Goal: Task Accomplishment & Management: Complete application form

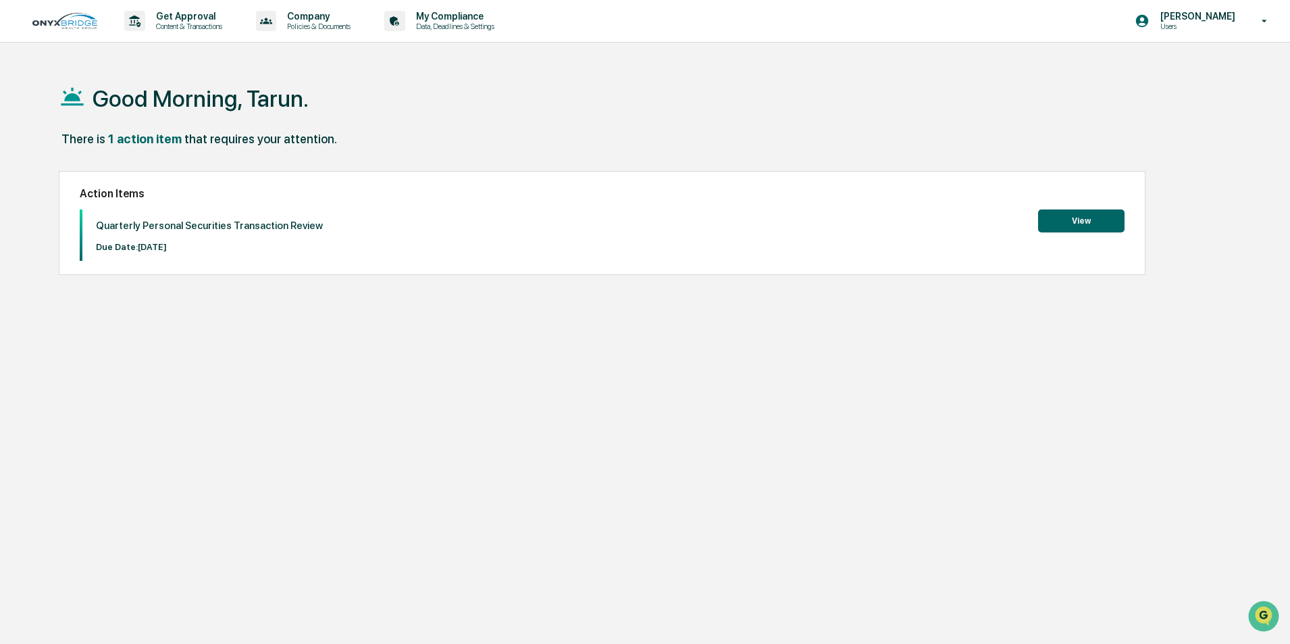
click at [1080, 230] on button "View" at bounding box center [1081, 220] width 86 height 23
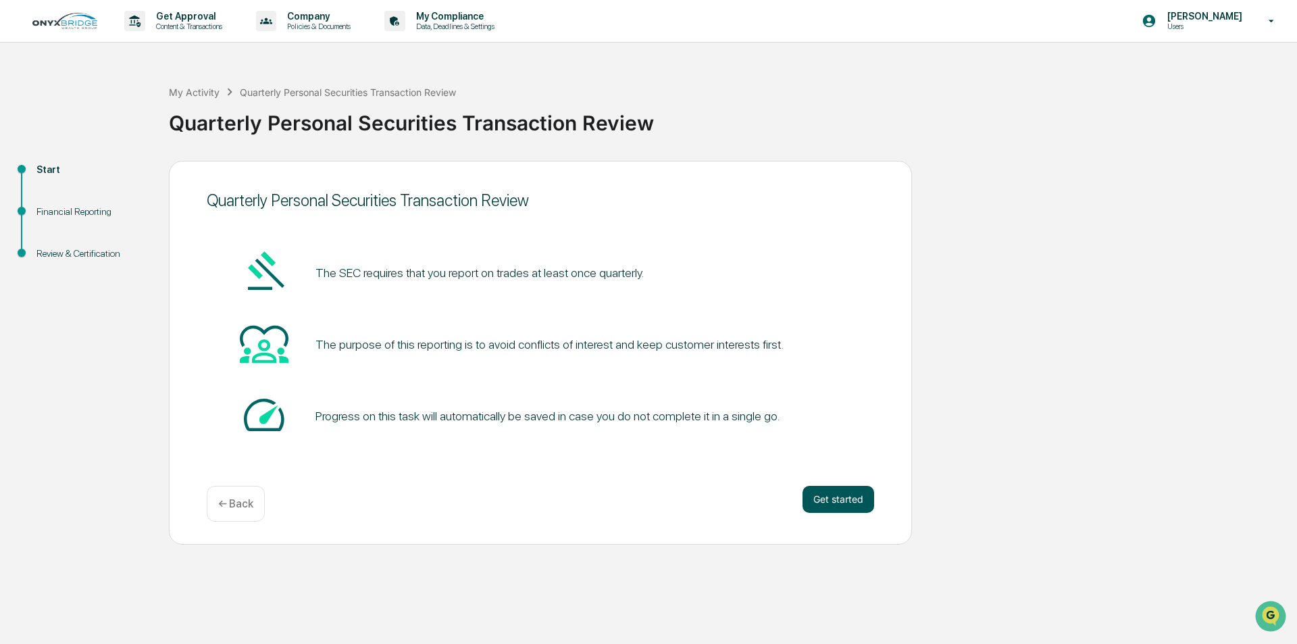
click at [853, 502] on button "Get started" at bounding box center [839, 499] width 72 height 27
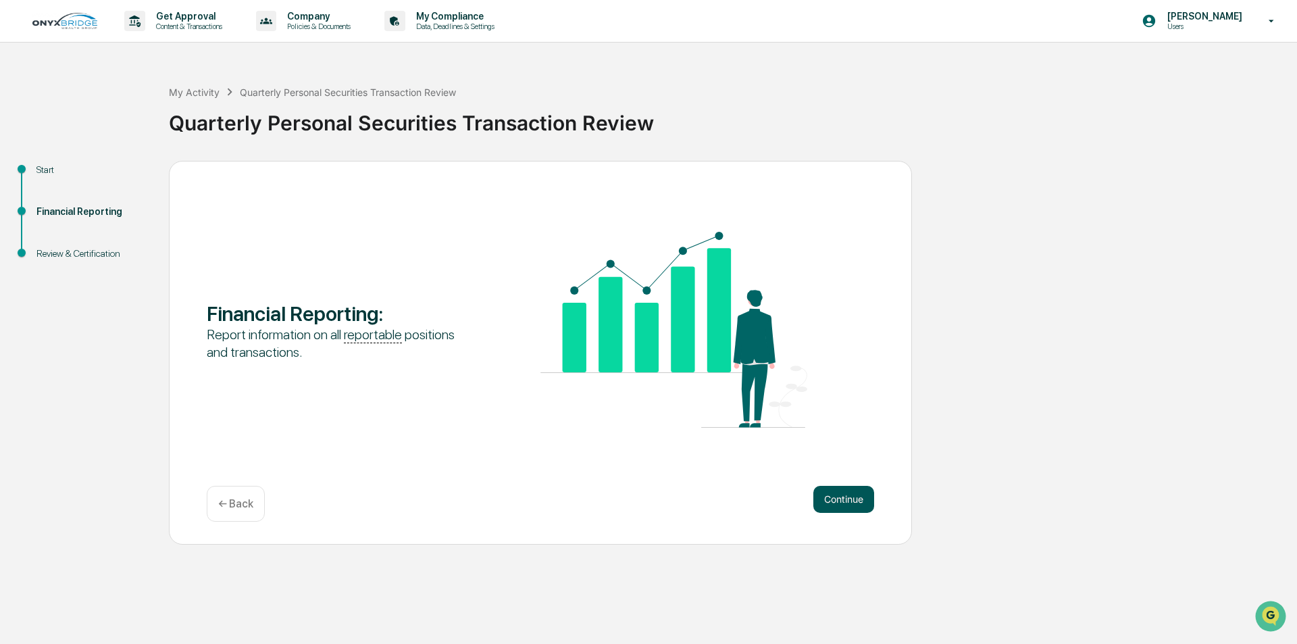
click at [836, 495] on button "Continue" at bounding box center [843, 499] width 61 height 27
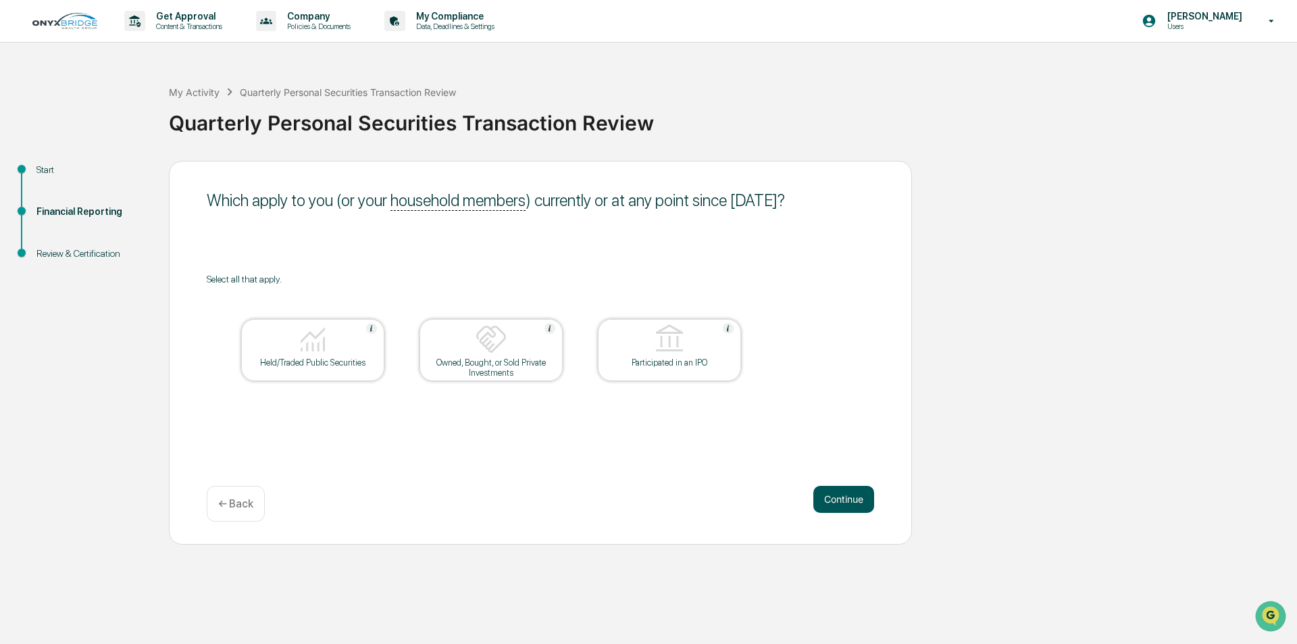
click at [851, 500] on button "Continue" at bounding box center [843, 499] width 61 height 27
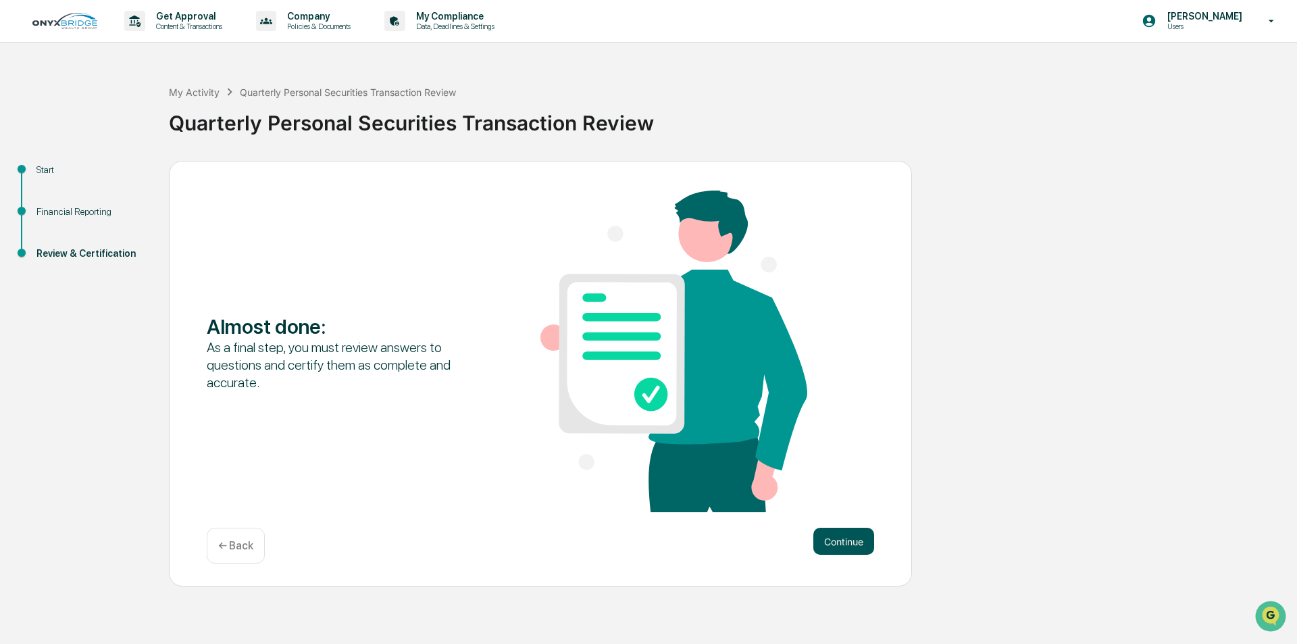
click at [853, 534] on button "Continue" at bounding box center [843, 541] width 61 height 27
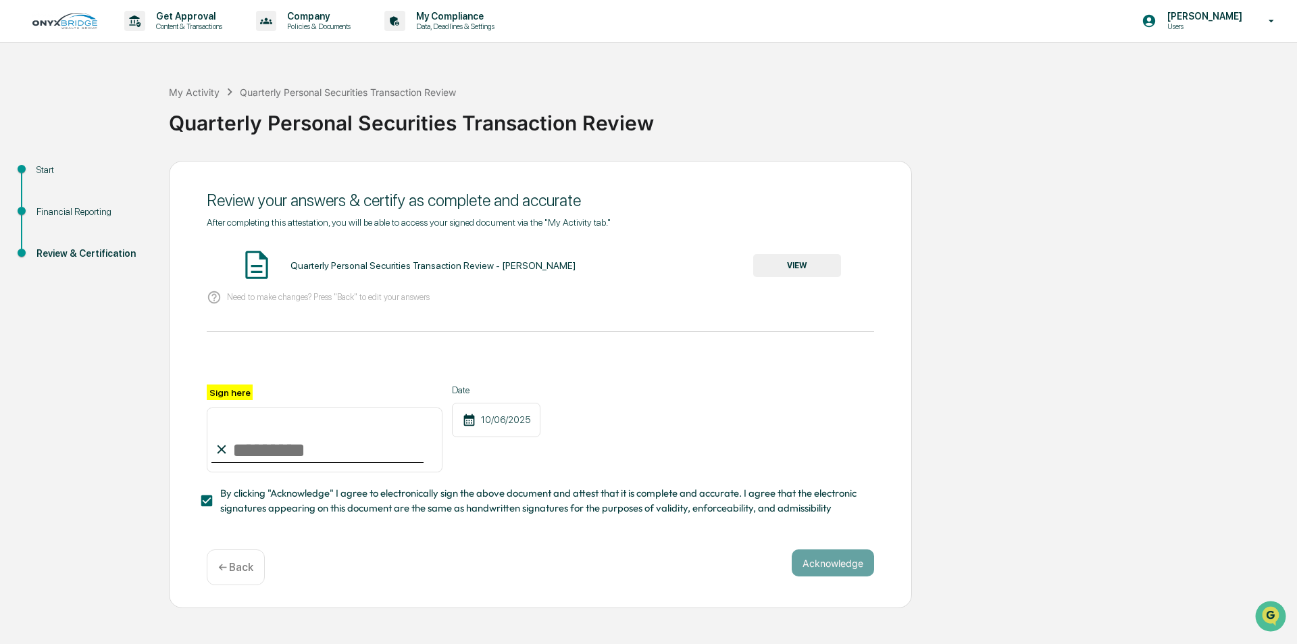
click at [244, 453] on input "Sign here" at bounding box center [325, 439] width 236 height 65
click at [262, 444] on input "Sign here" at bounding box center [325, 439] width 236 height 65
type input "**********"
click at [826, 572] on button "Acknowledge" at bounding box center [833, 562] width 82 height 27
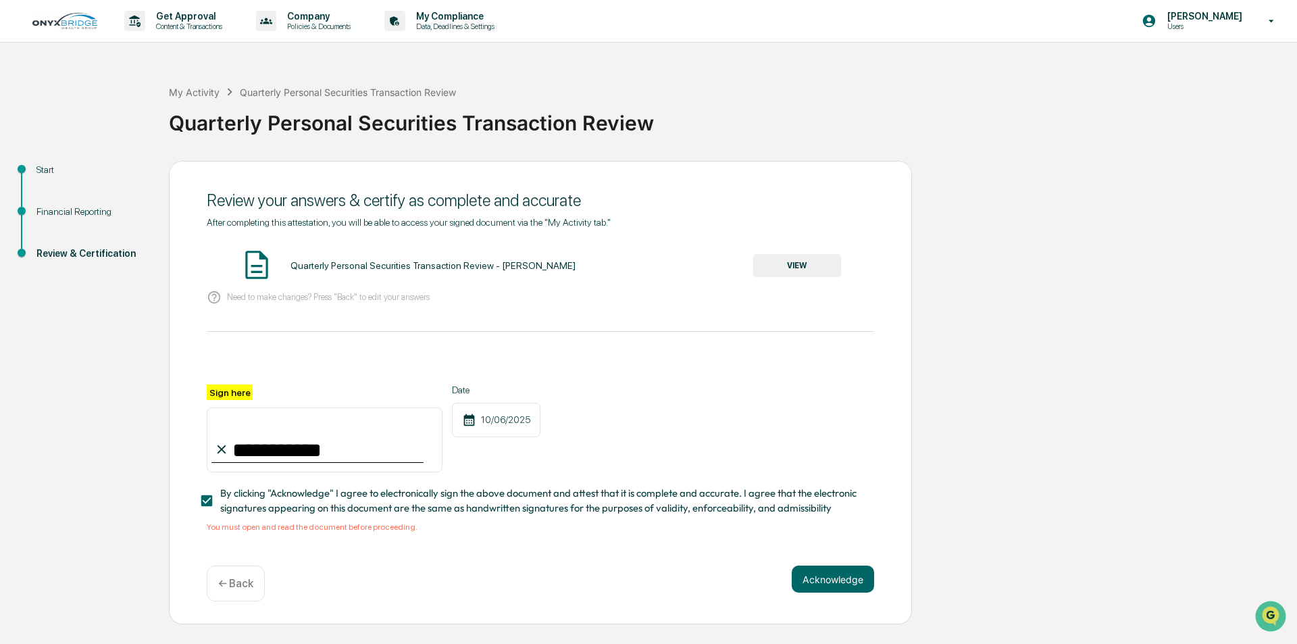
click at [775, 265] on button "VIEW" at bounding box center [797, 265] width 88 height 23
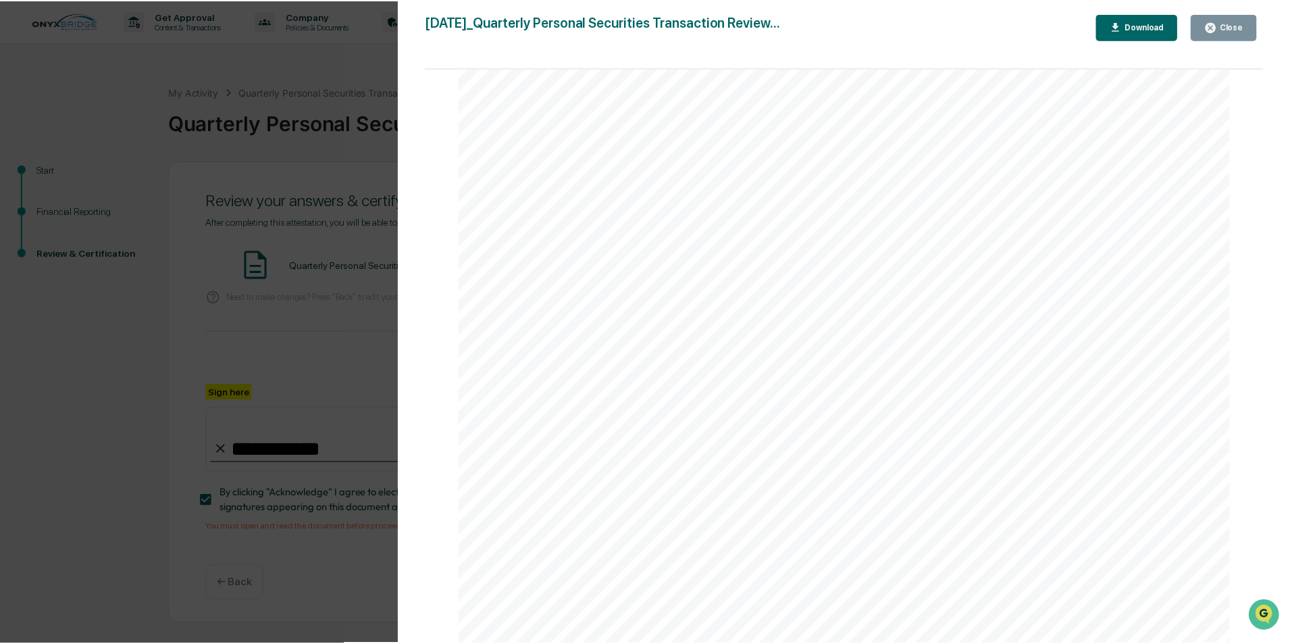
scroll to position [1220, 0]
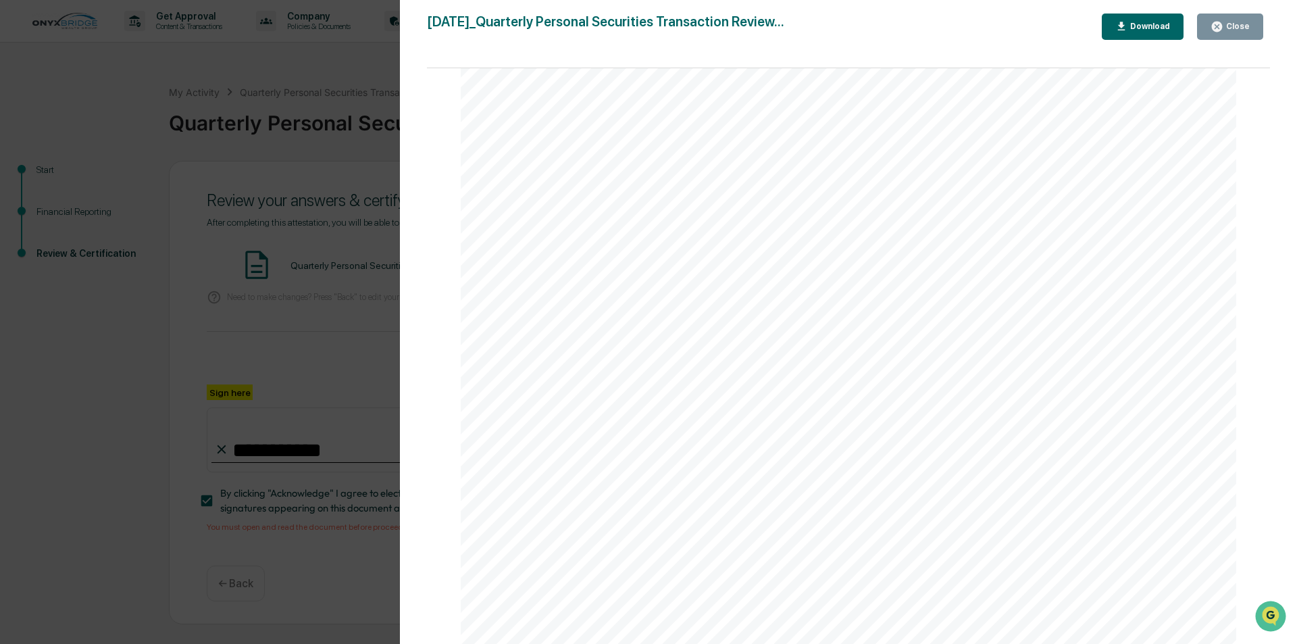
click at [1222, 24] on icon "button" at bounding box center [1217, 27] width 10 height 10
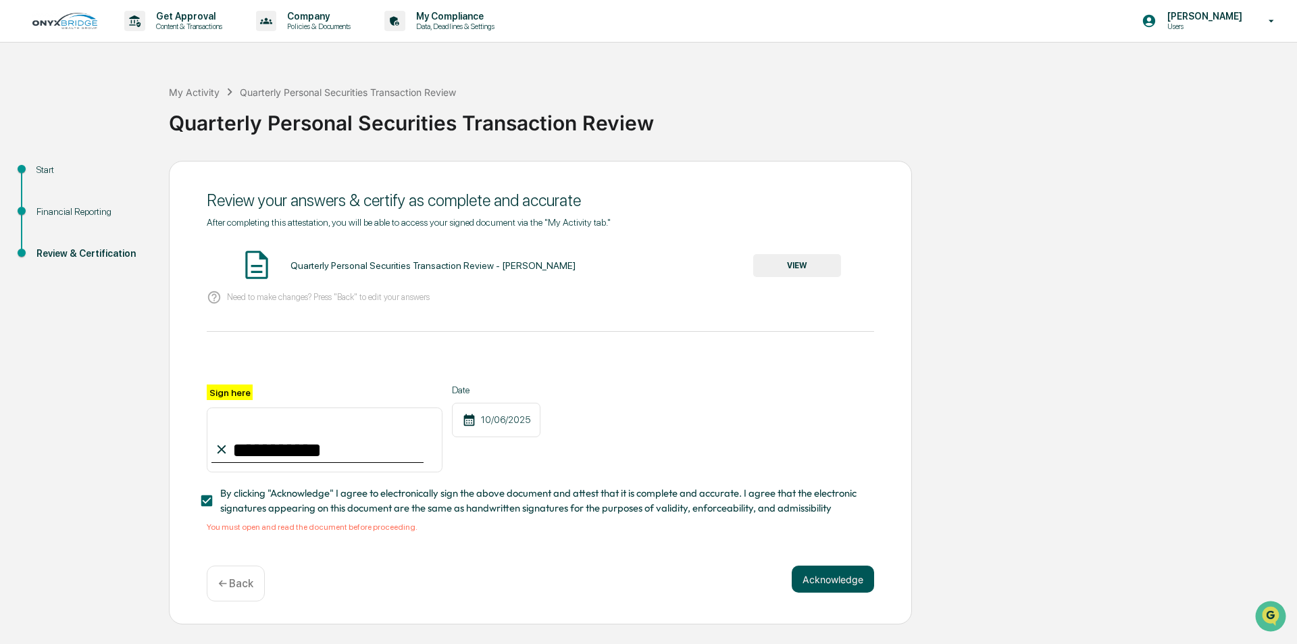
click at [851, 584] on button "Acknowledge" at bounding box center [833, 578] width 82 height 27
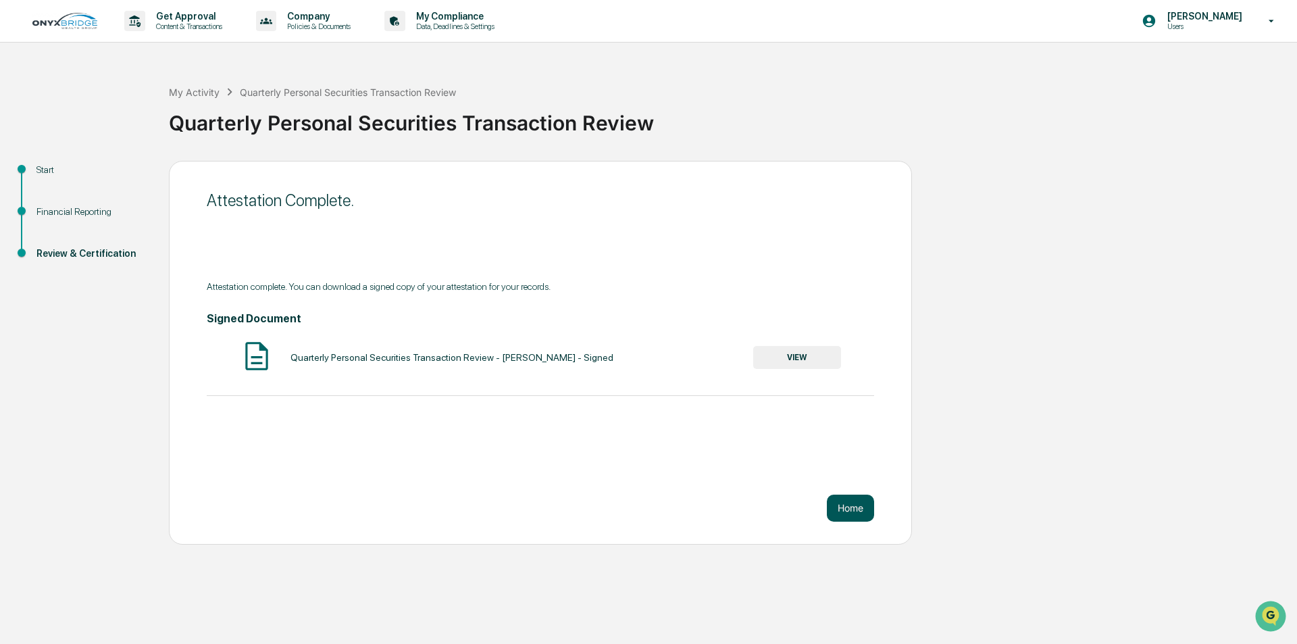
click at [859, 508] on button "Home" at bounding box center [850, 508] width 47 height 27
